Goal: Task Accomplishment & Management: Manage account settings

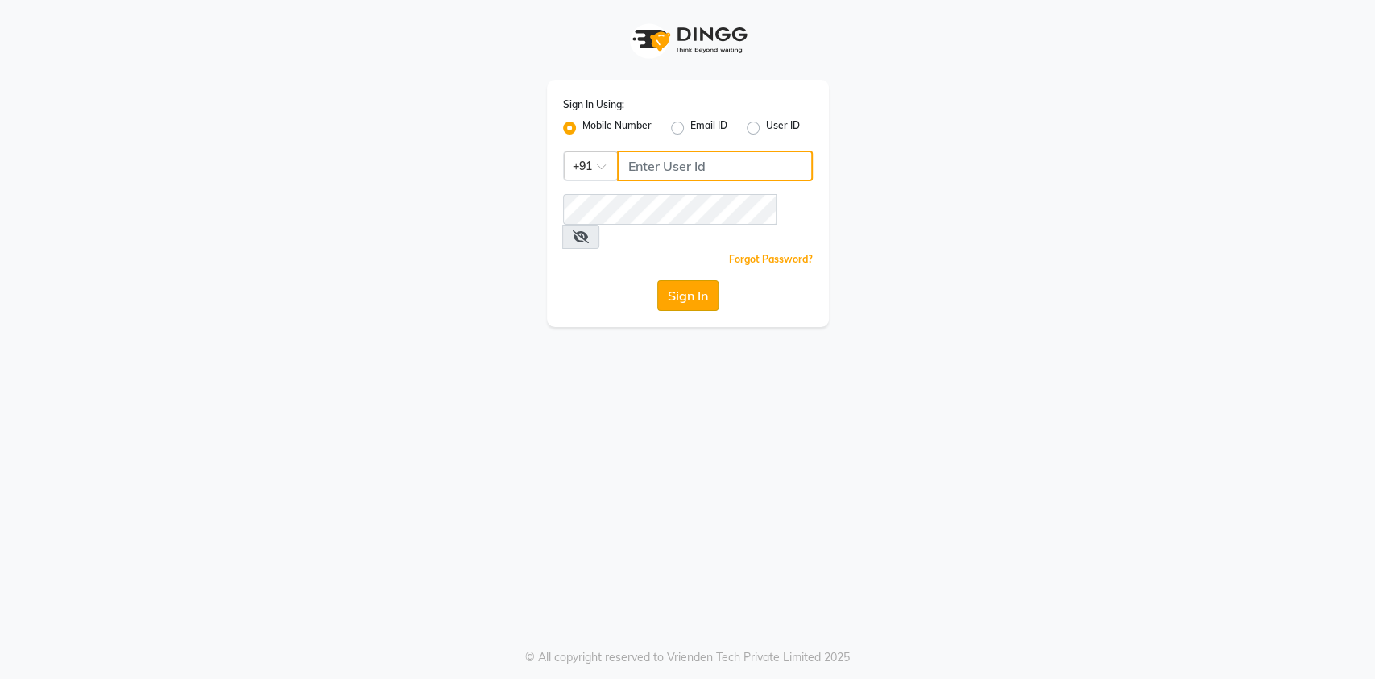
type input "7032417371"
click at [684, 280] on button "Sign In" at bounding box center [687, 295] width 61 height 31
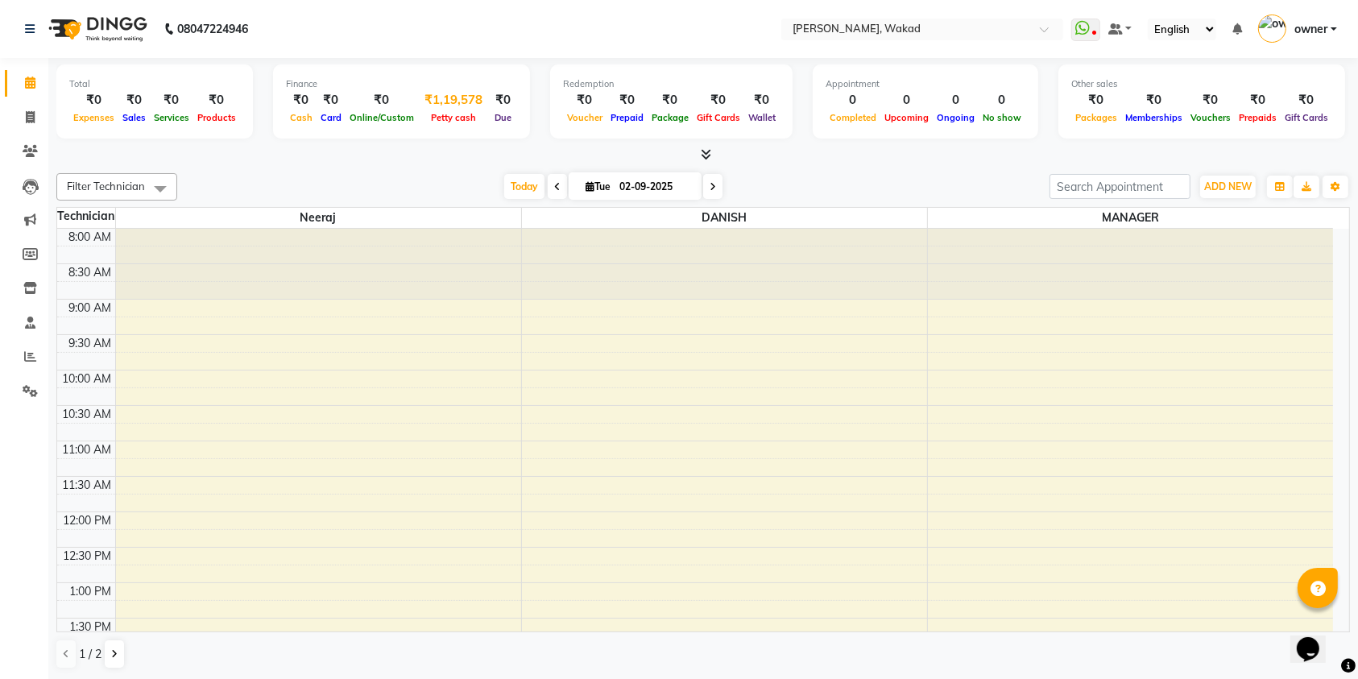
click at [438, 101] on div "₹1,19,578" at bounding box center [453, 100] width 71 height 19
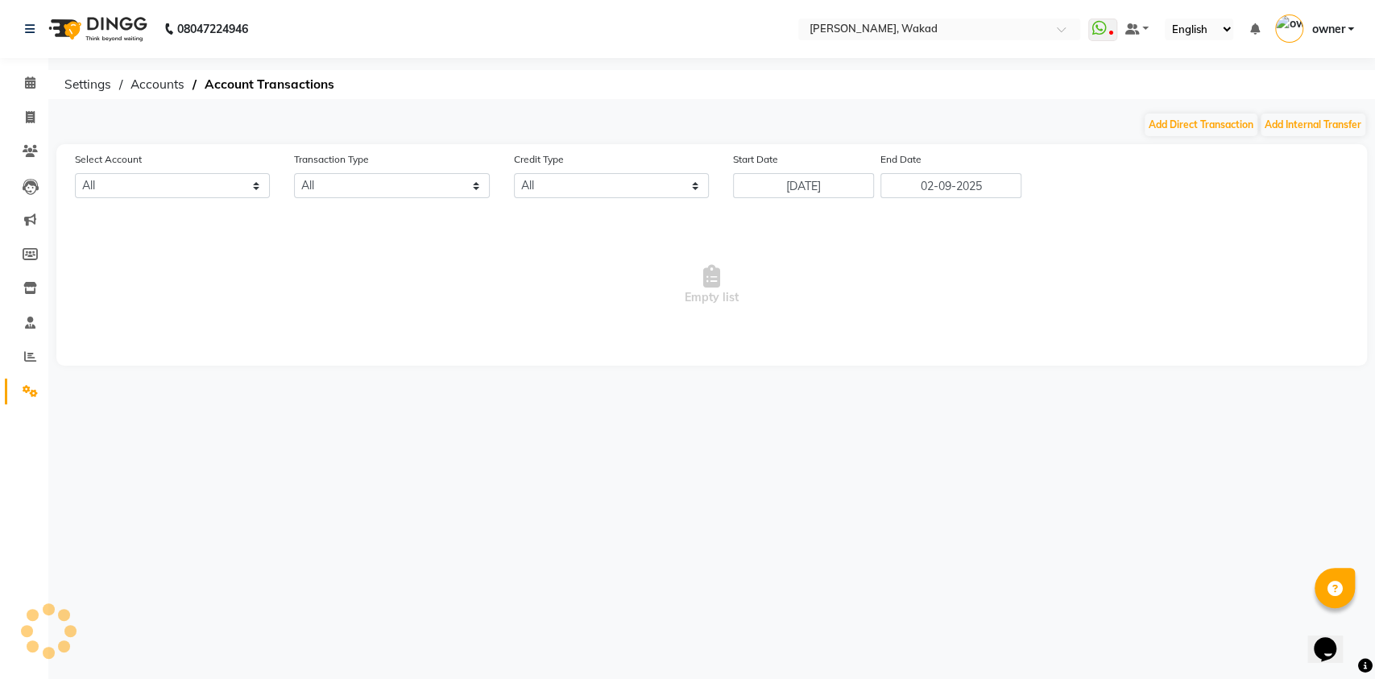
select select "6854"
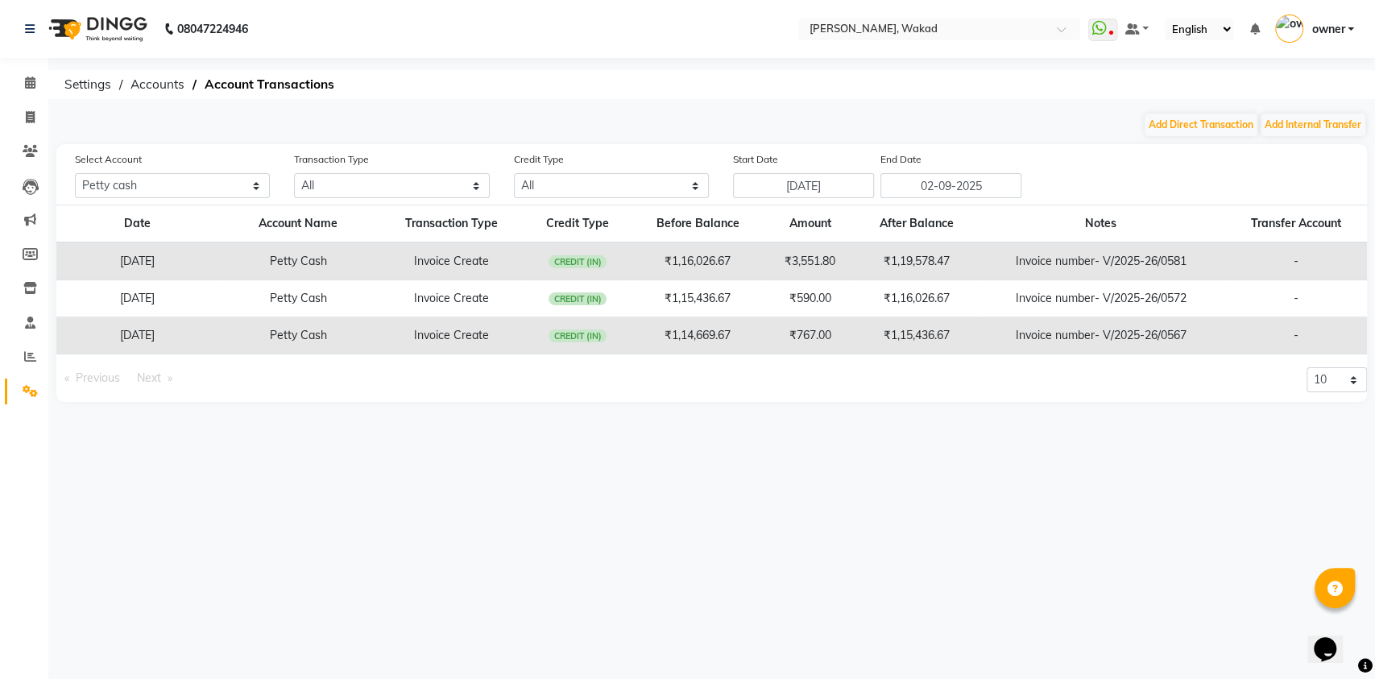
click at [438, 101] on div "08047224946 Select Location × Nailashes, [GEOGRAPHIC_DATA] WhatsApp Status ✕ St…" at bounding box center [687, 339] width 1375 height 679
click at [444, 99] on div "08047224946 Select Location × Nailashes, [GEOGRAPHIC_DATA] WhatsApp Status ✕ St…" at bounding box center [687, 339] width 1375 height 679
